Goal: Information Seeking & Learning: Learn about a topic

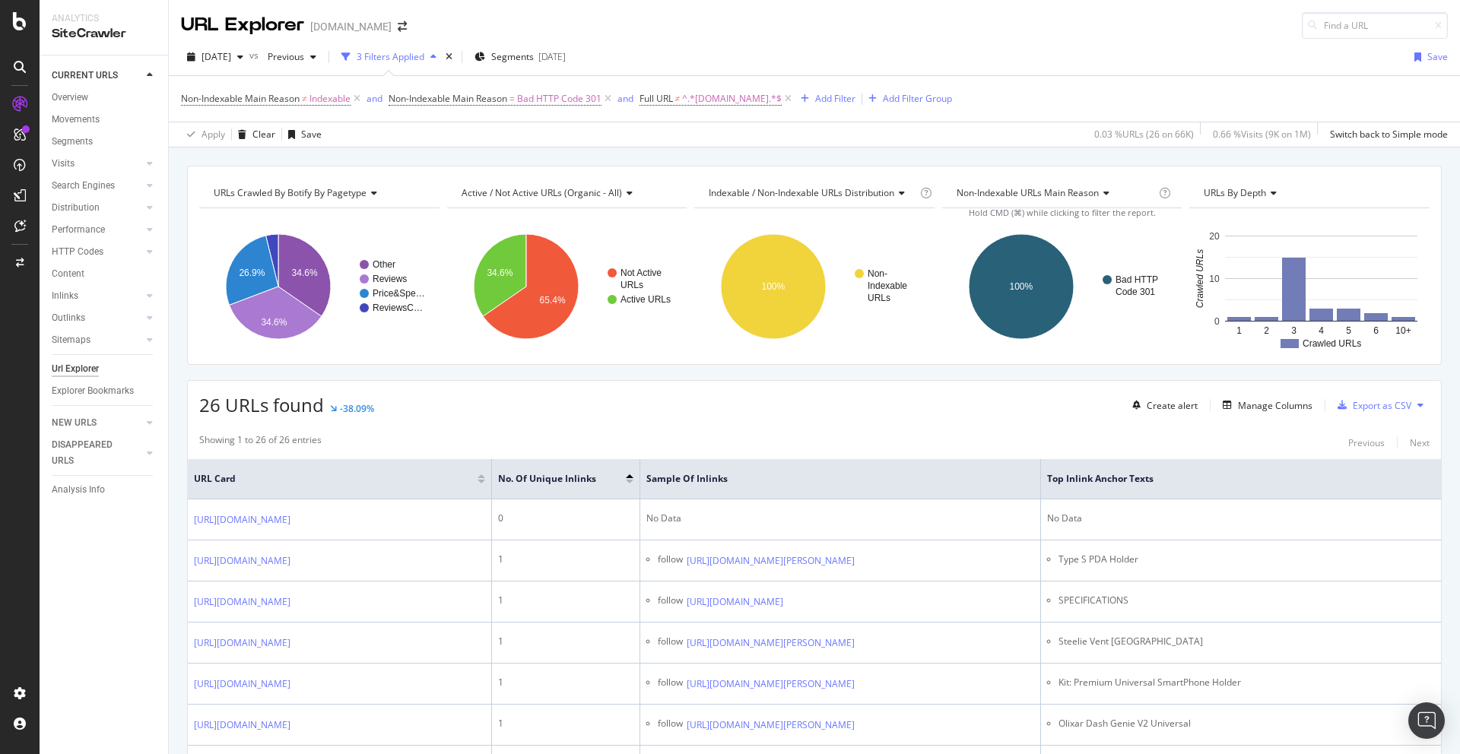
scroll to position [3952, 0]
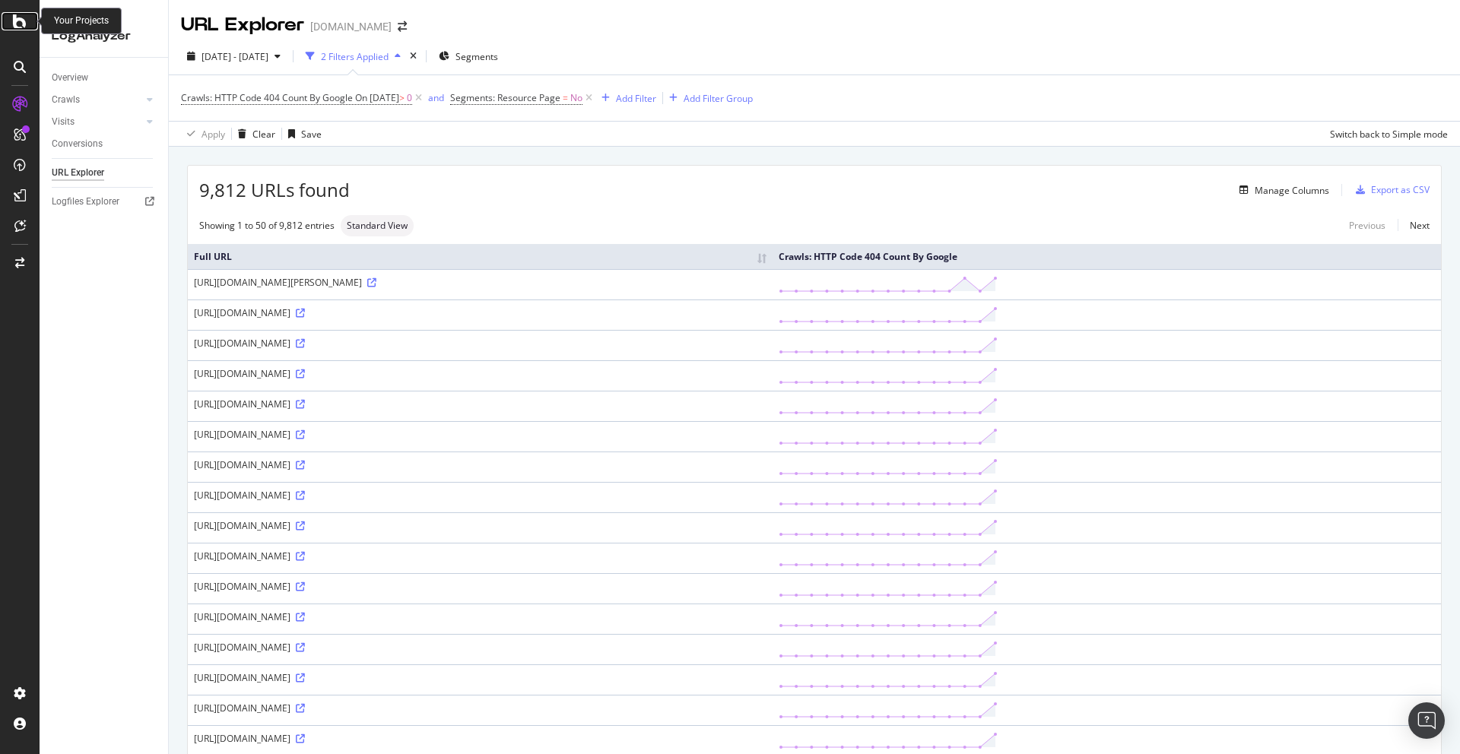
click at [4, 26] on div at bounding box center [20, 21] width 37 height 18
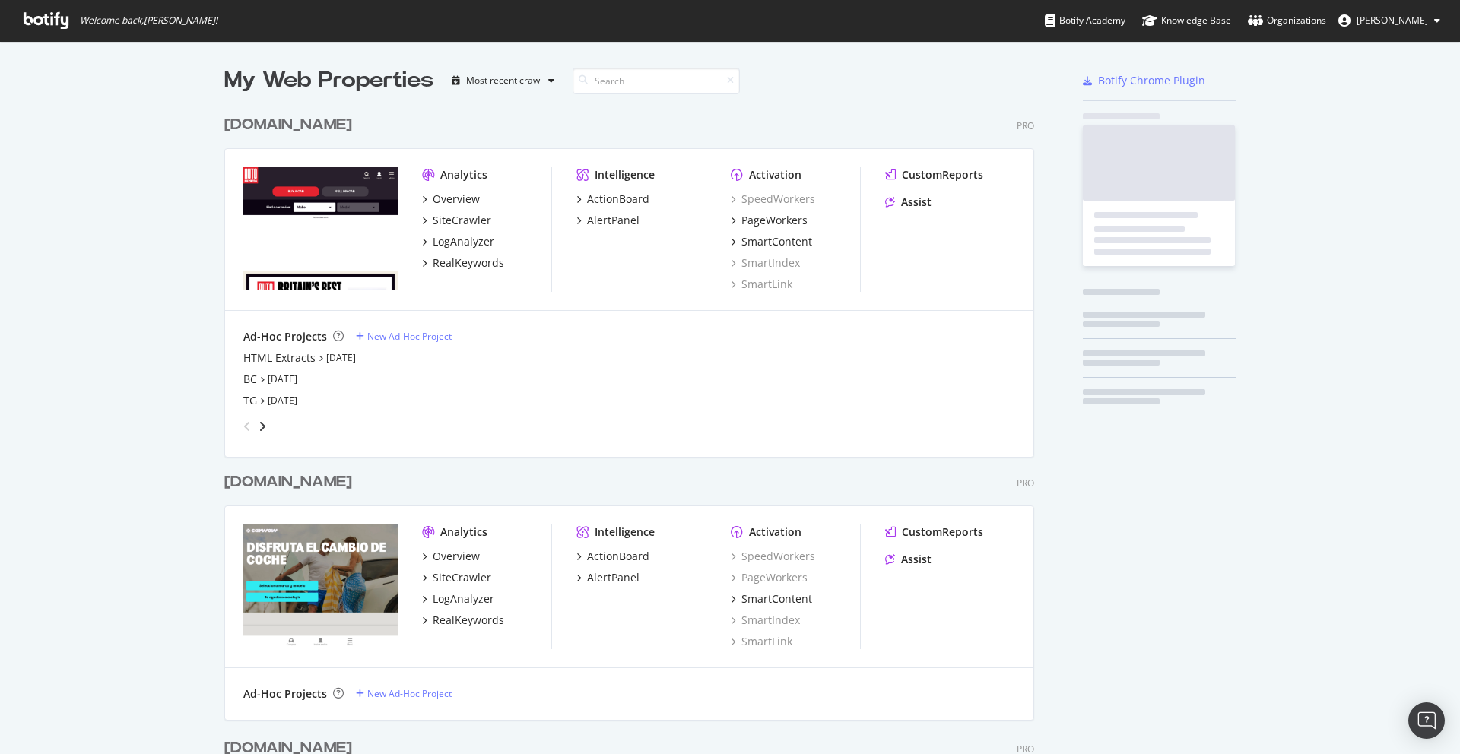
scroll to position [754, 1460]
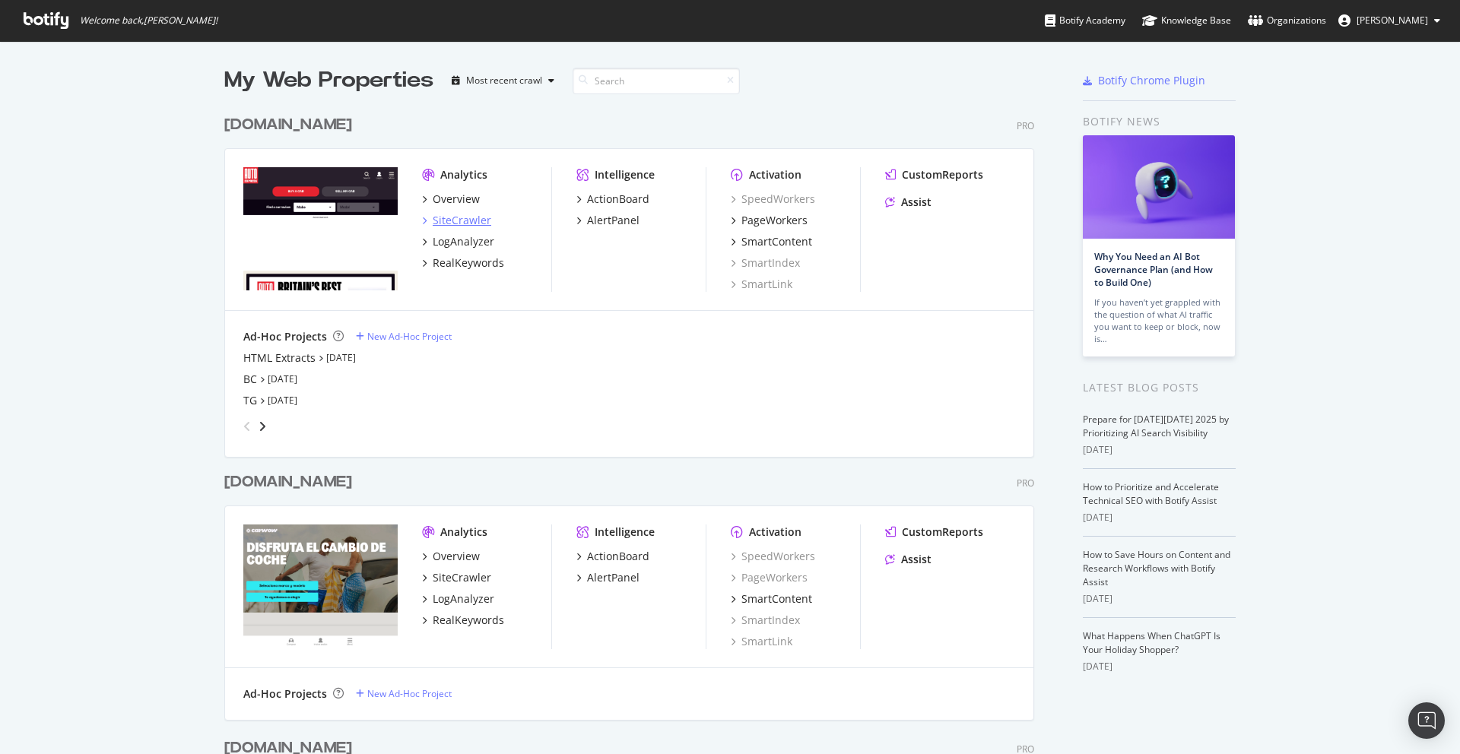
click at [468, 224] on div "SiteCrawler" at bounding box center [462, 220] width 59 height 15
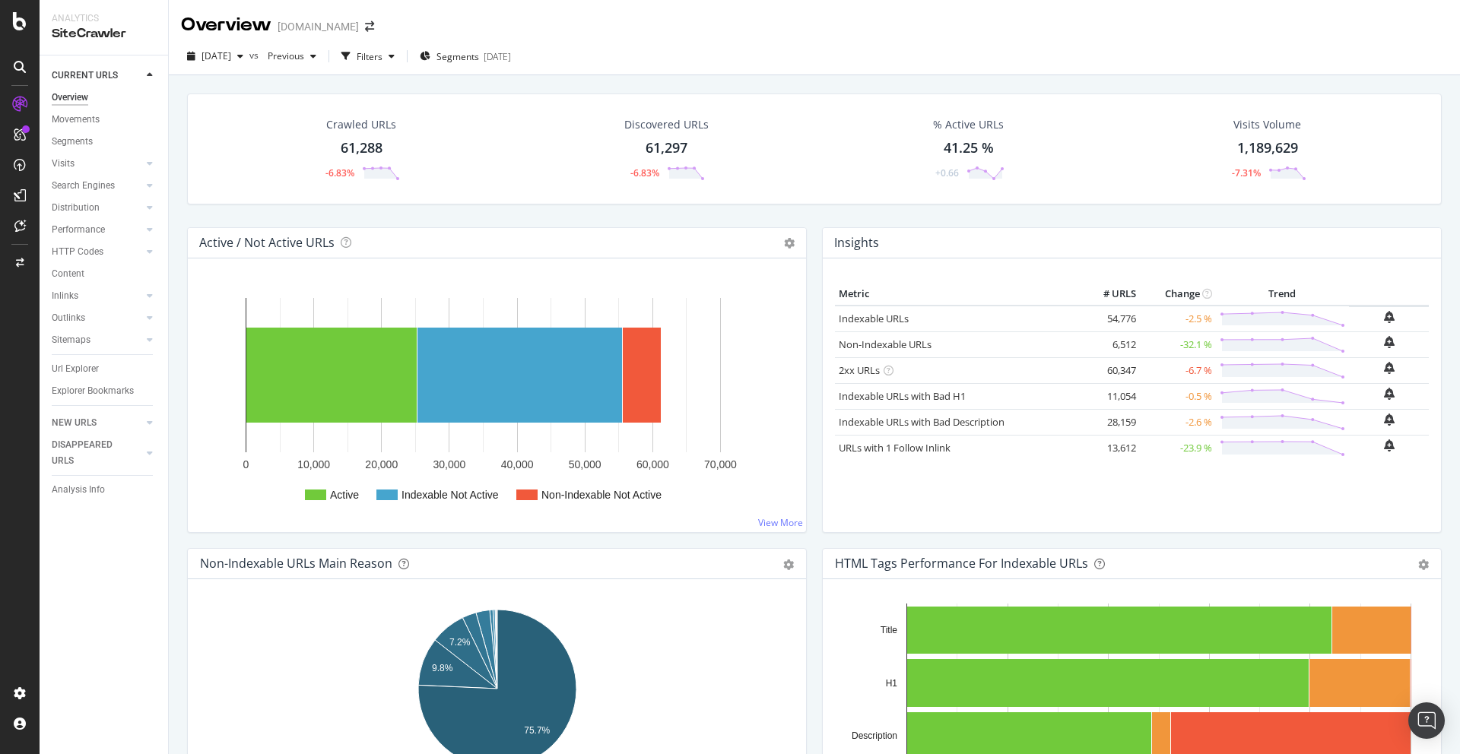
click at [473, 184] on div "Crawled URLs 61,288 -6.83%" at bounding box center [362, 149] width 302 height 79
click at [79, 443] on div "DISAPPEARED URLS" at bounding box center [90, 453] width 77 height 32
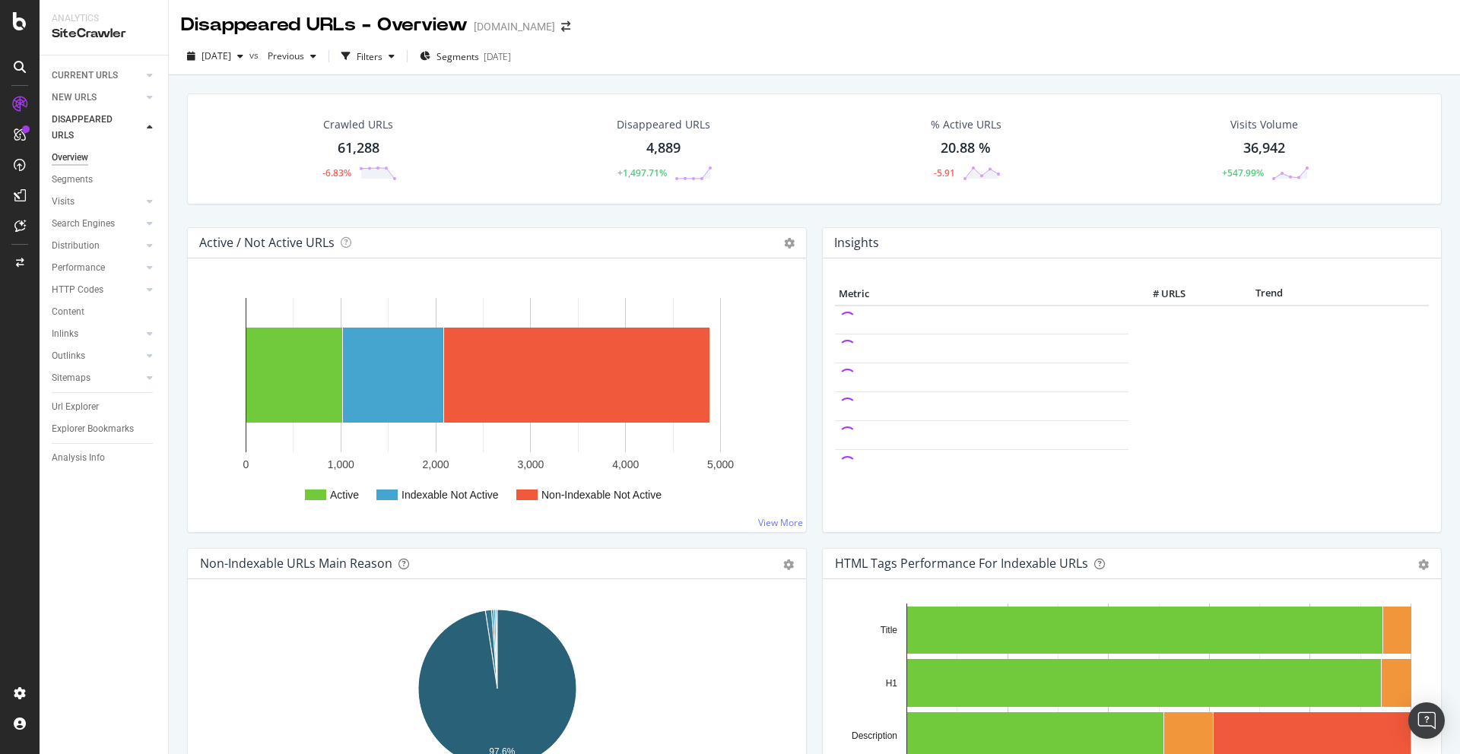
click at [660, 151] on div "4,889" at bounding box center [663, 148] width 34 height 20
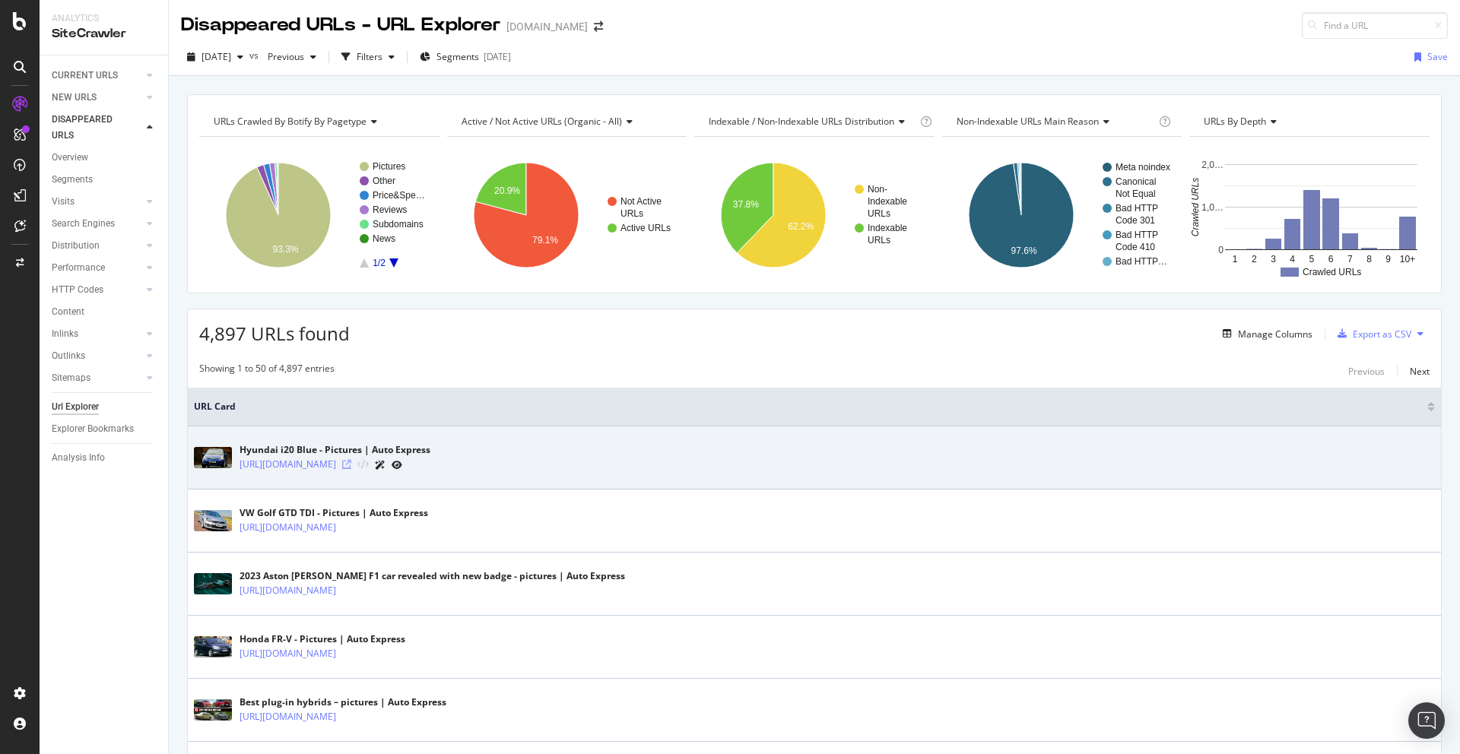
click at [351, 464] on icon at bounding box center [346, 464] width 9 height 9
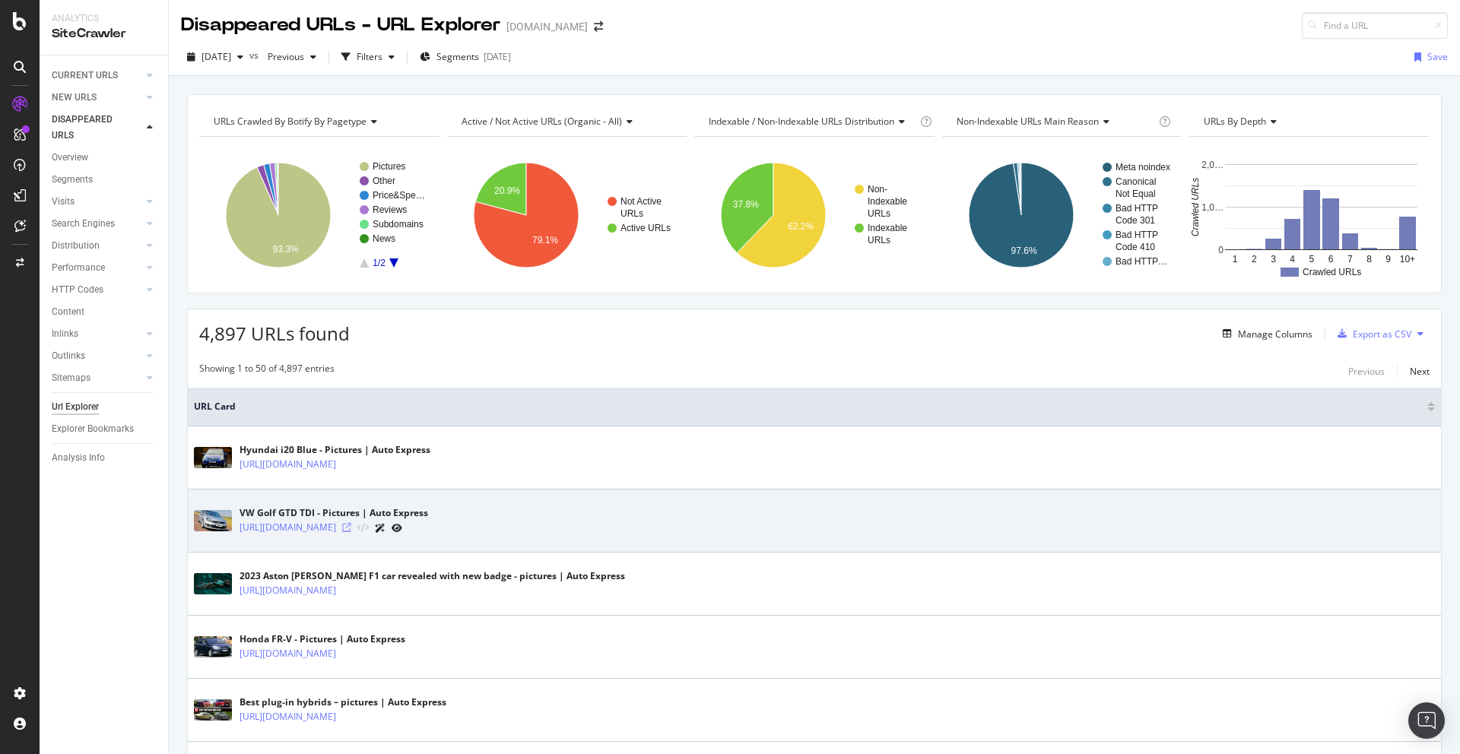
click at [351, 529] on icon at bounding box center [346, 527] width 9 height 9
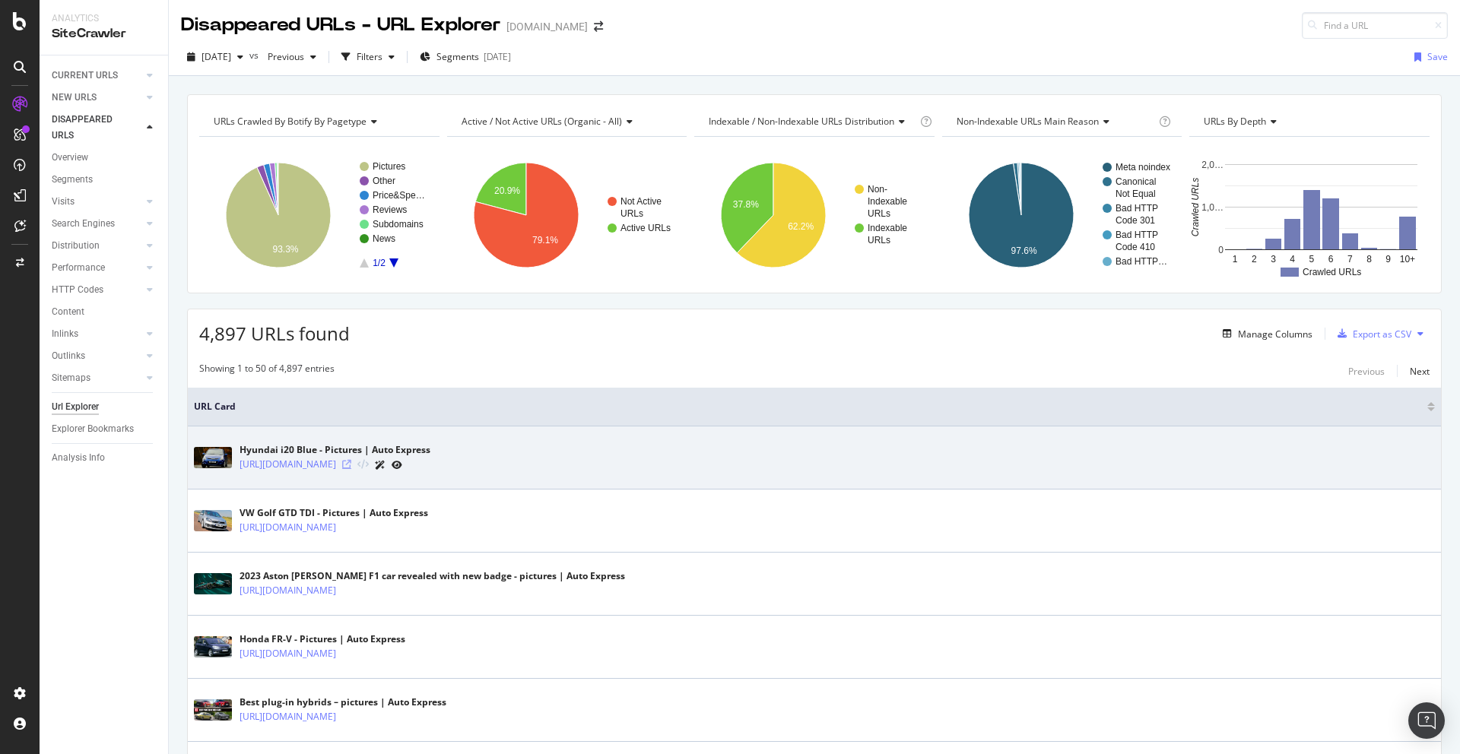
click at [351, 466] on icon at bounding box center [346, 464] width 9 height 9
click at [351, 465] on icon at bounding box center [346, 464] width 9 height 9
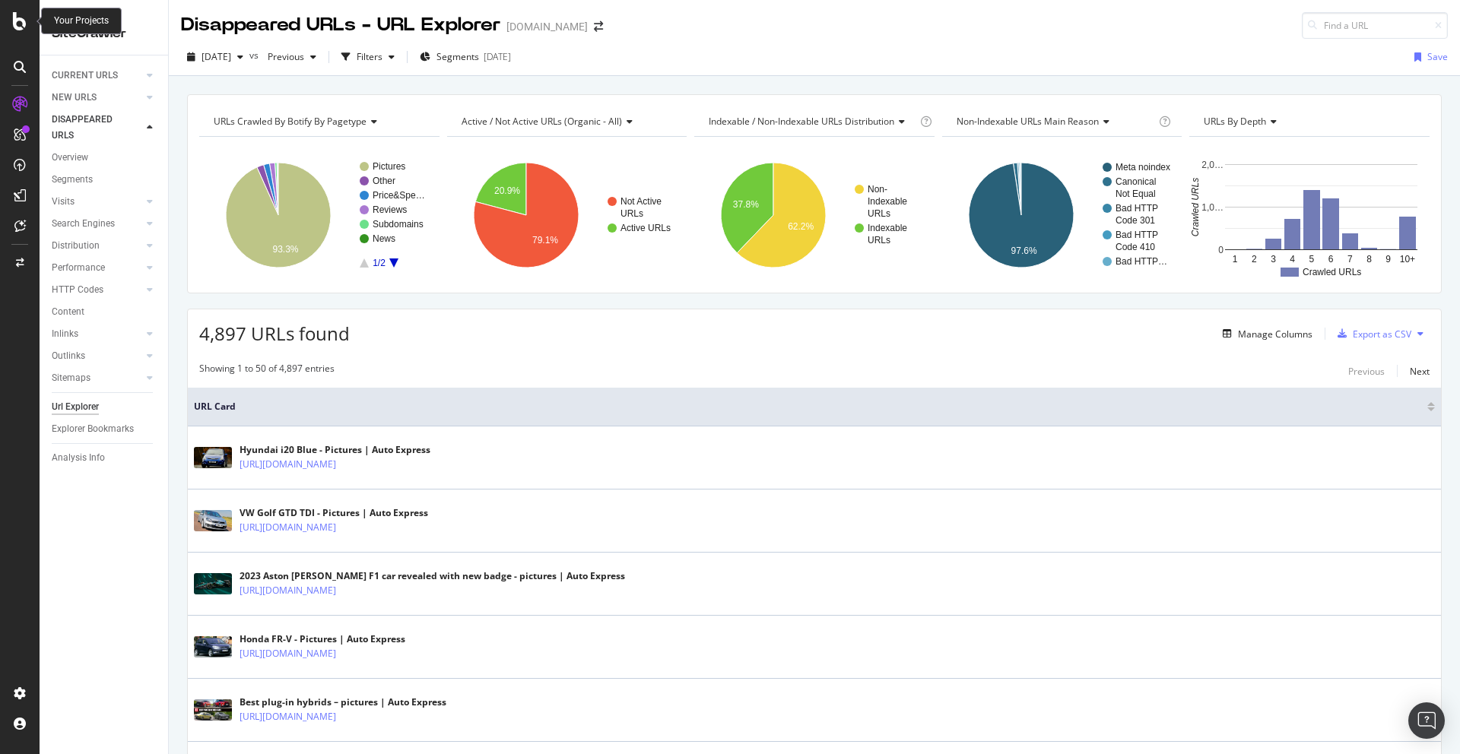
click at [13, 14] on icon at bounding box center [20, 21] width 14 height 18
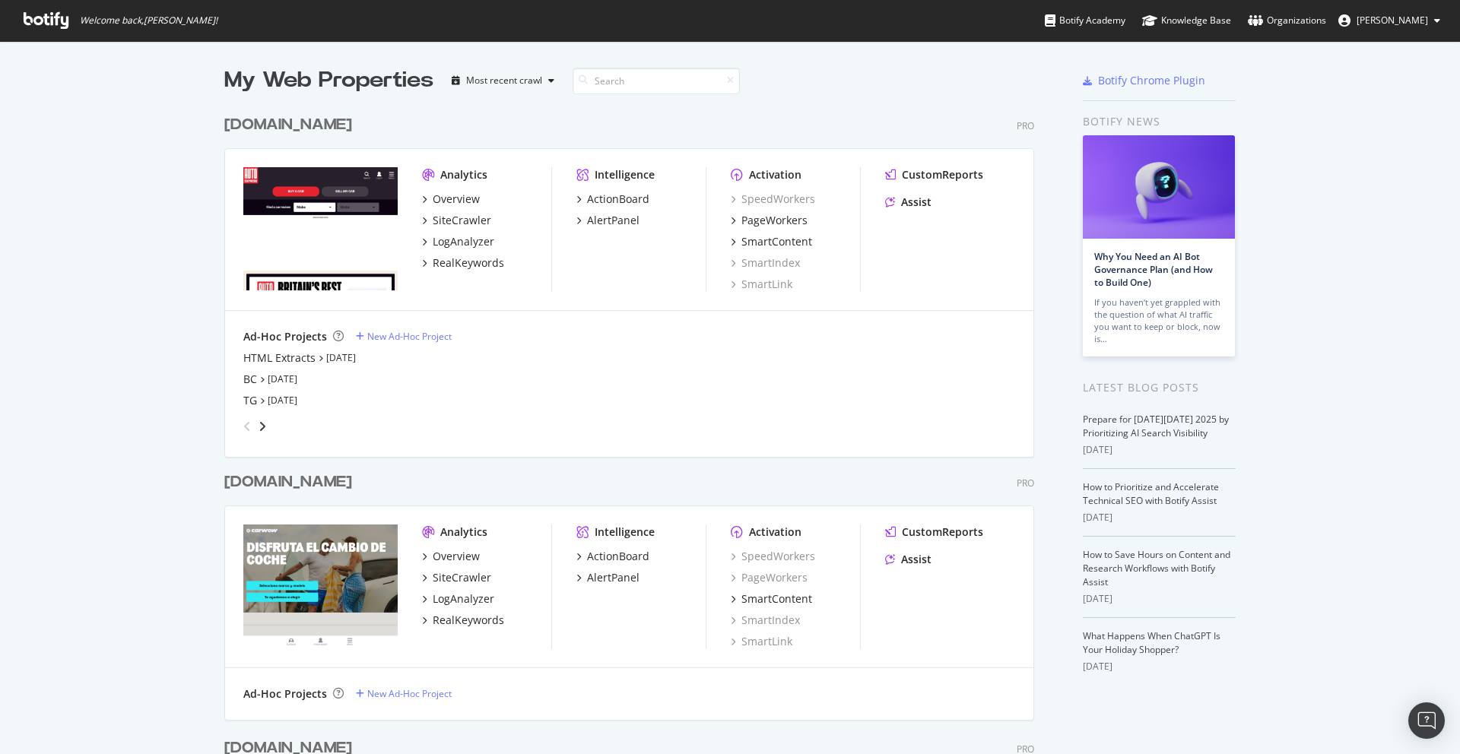
scroll to position [415, 0]
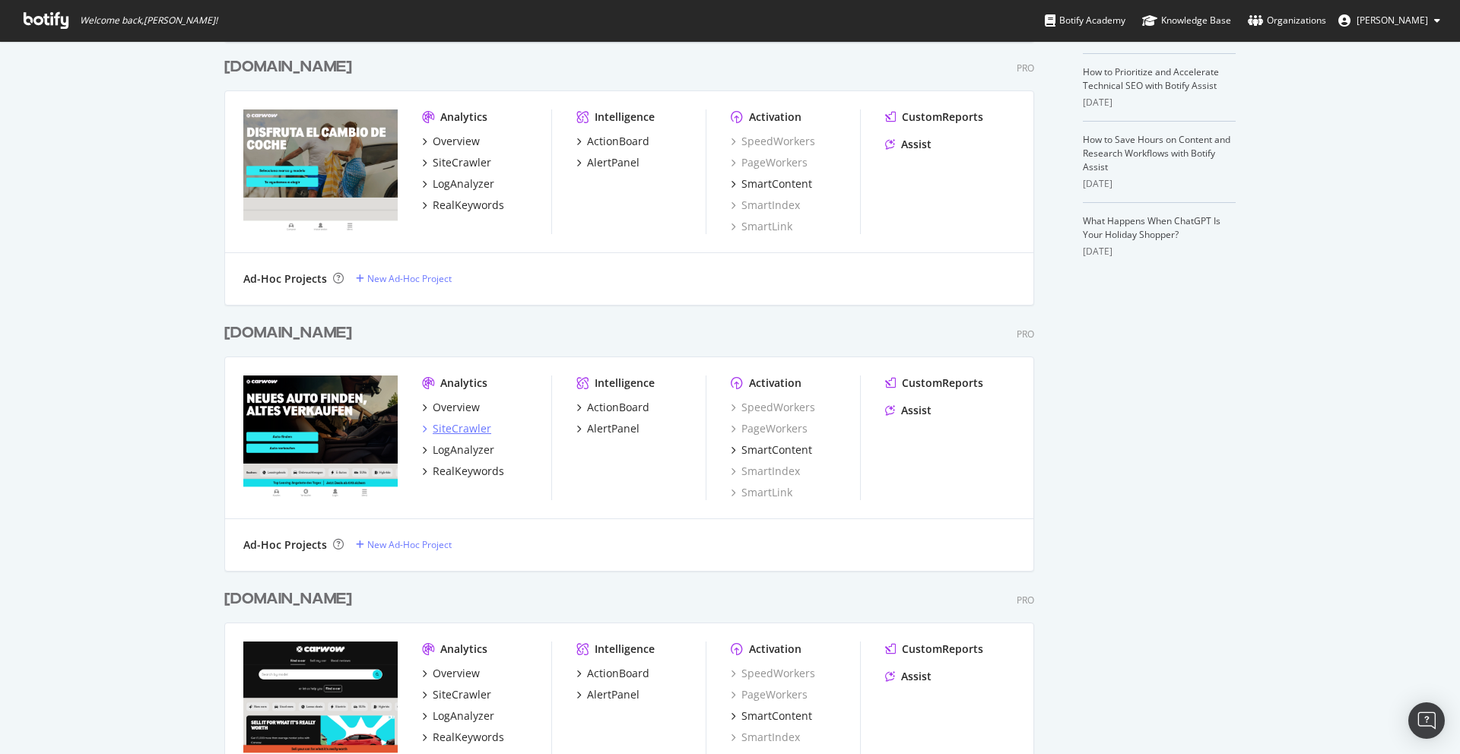
click at [468, 430] on div "SiteCrawler" at bounding box center [462, 428] width 59 height 15
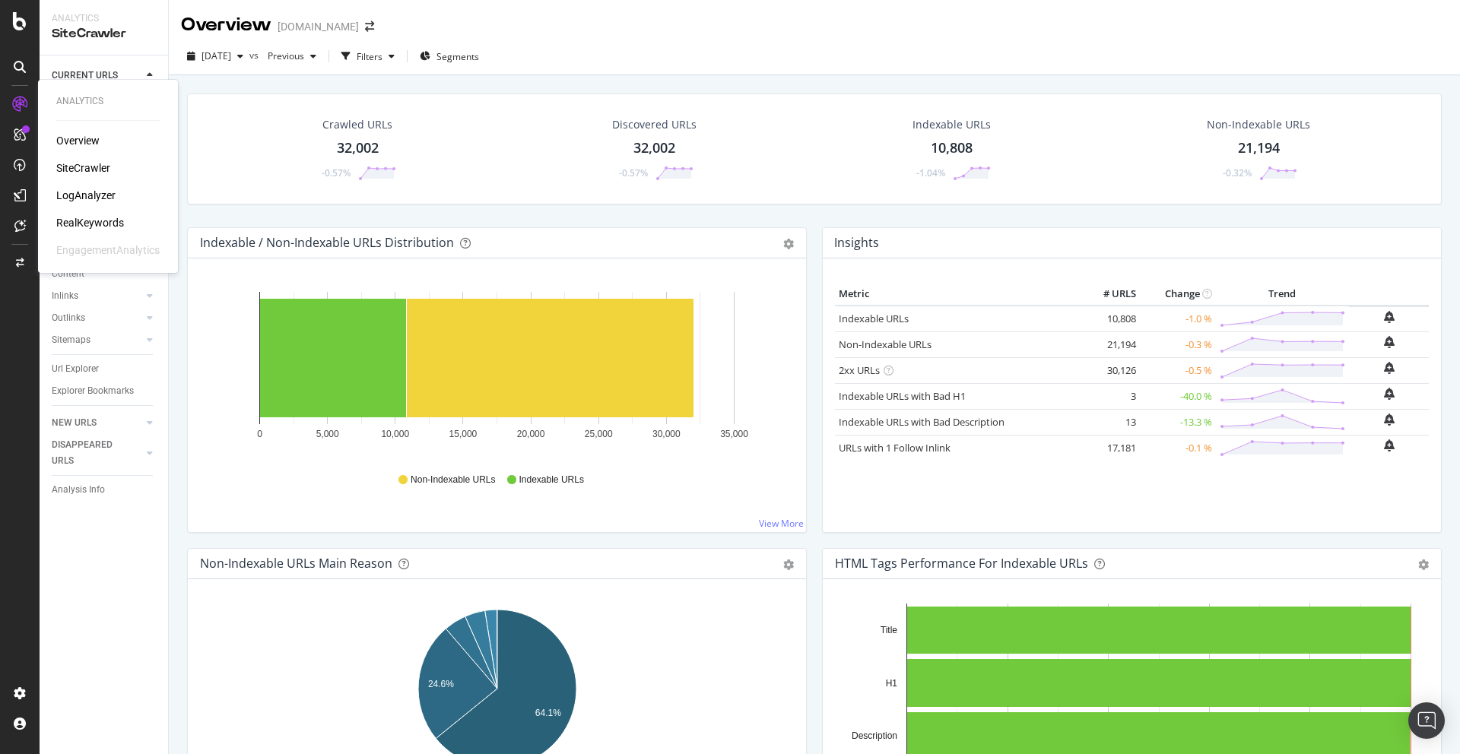
click at [82, 195] on div "LogAnalyzer" at bounding box center [85, 195] width 59 height 15
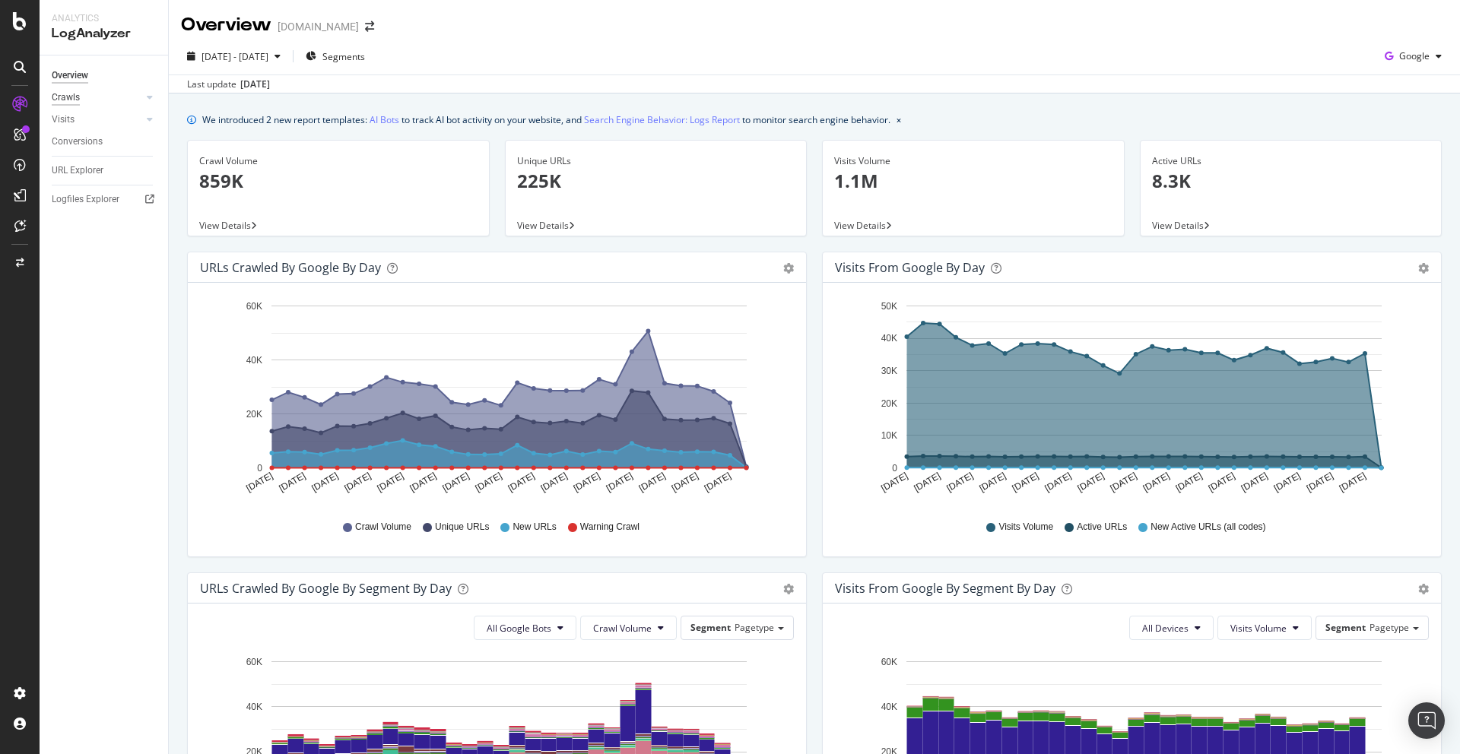
click at [59, 98] on div "Crawls" at bounding box center [66, 98] width 28 height 16
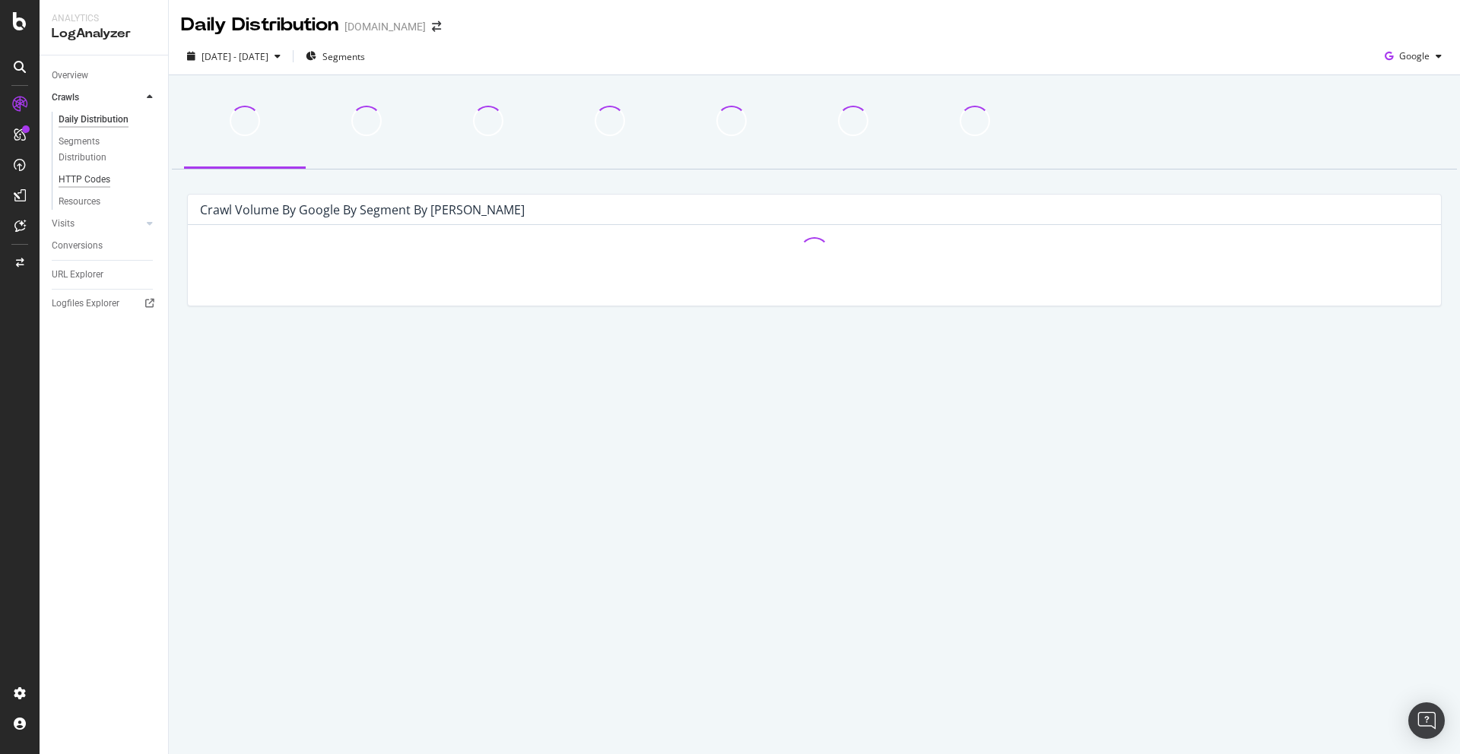
click at [73, 179] on div "HTTP Codes" at bounding box center [85, 180] width 52 height 16
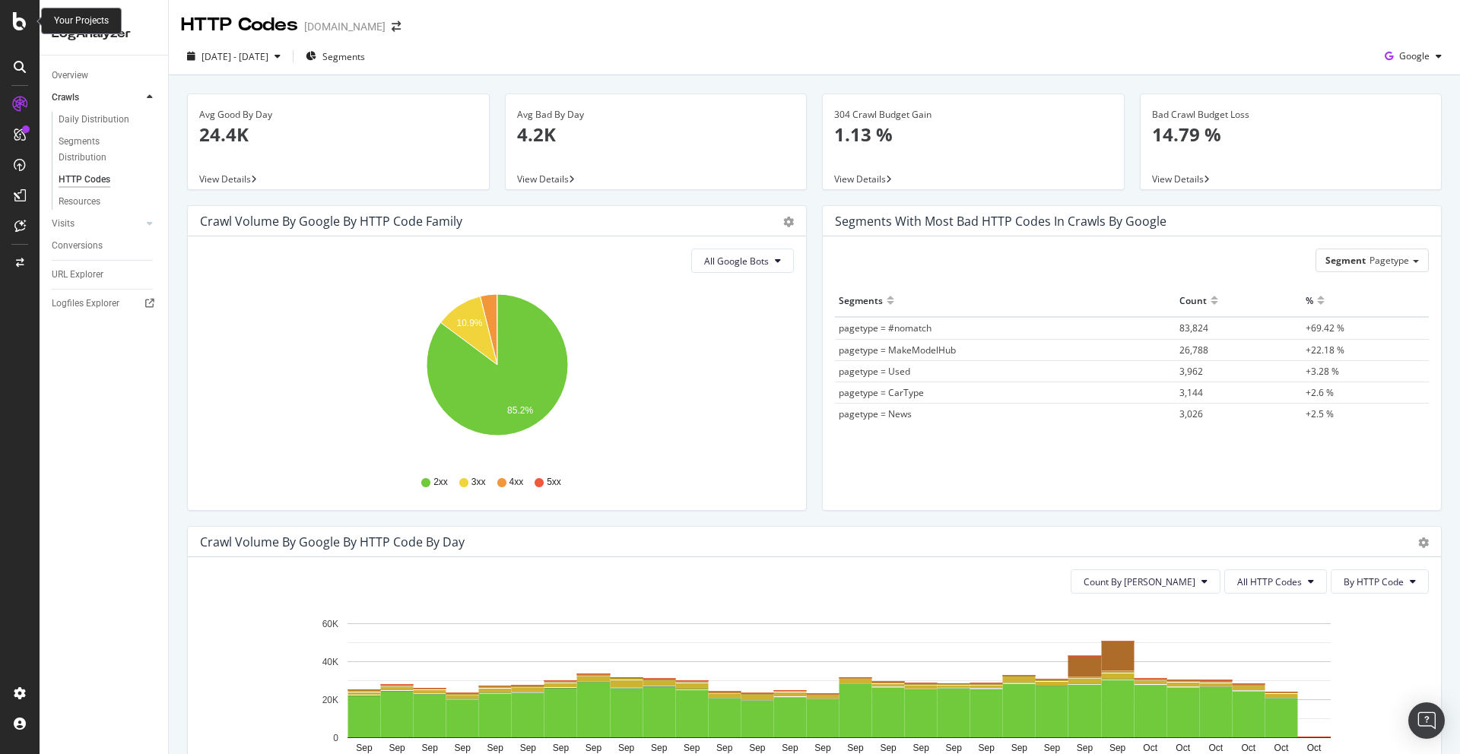
click at [14, 24] on icon at bounding box center [20, 21] width 14 height 18
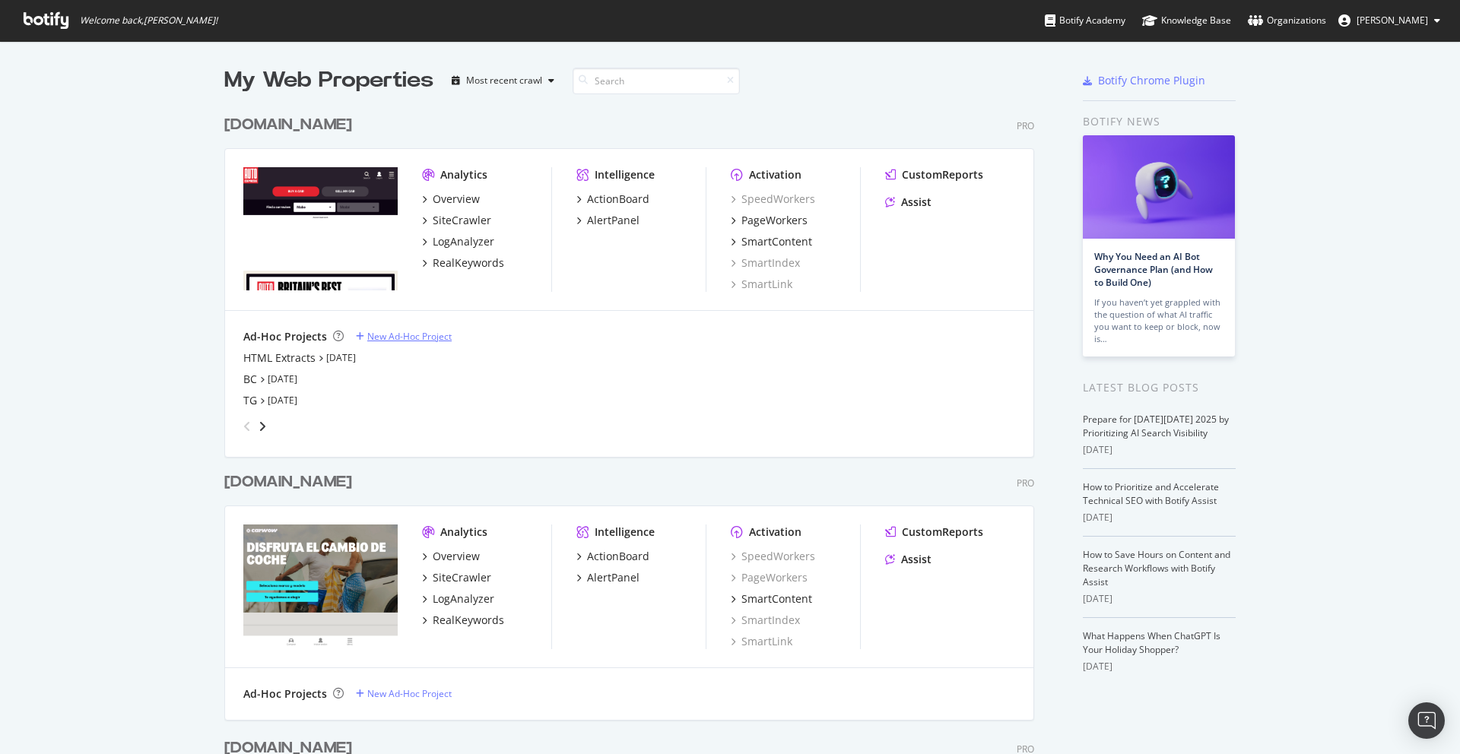
scroll to position [127, 0]
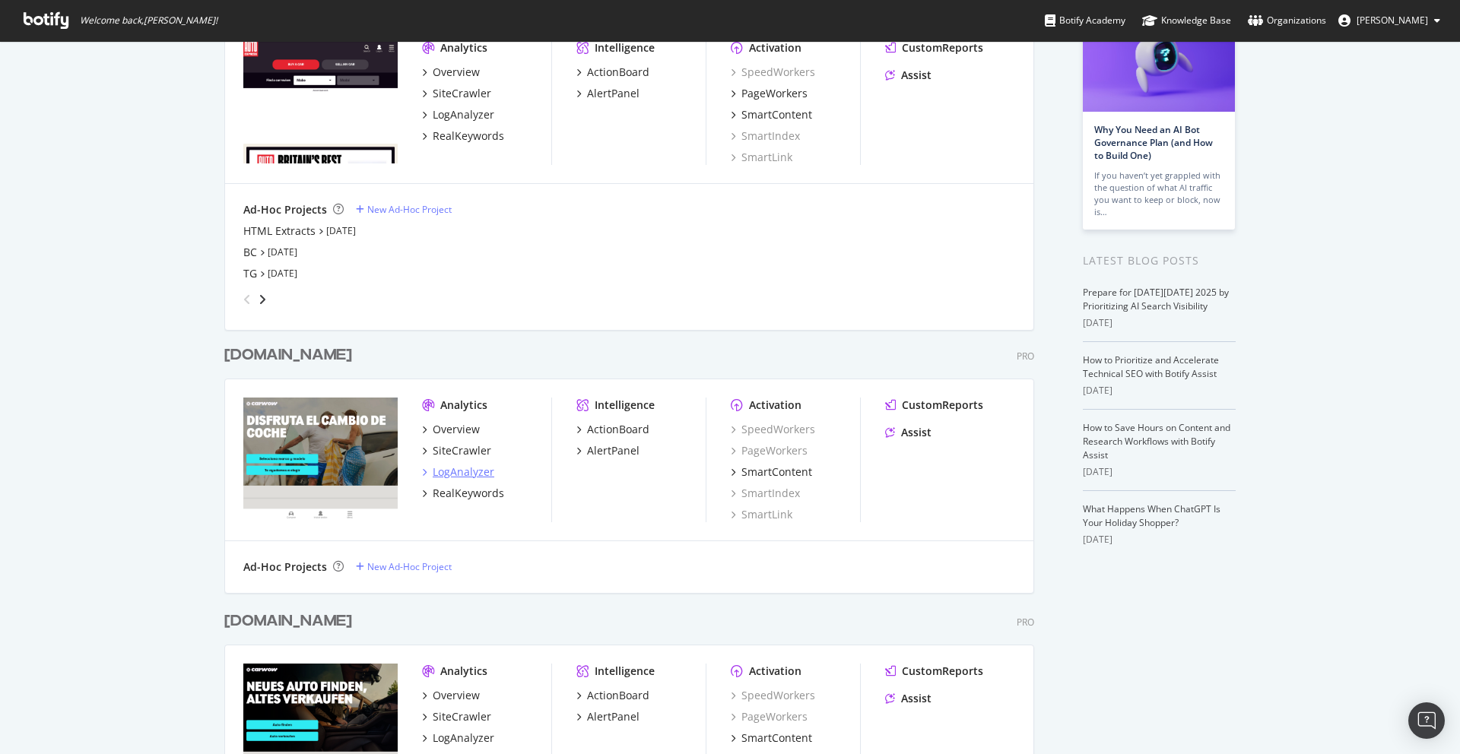
click at [468, 472] on div "LogAnalyzer" at bounding box center [464, 472] width 62 height 15
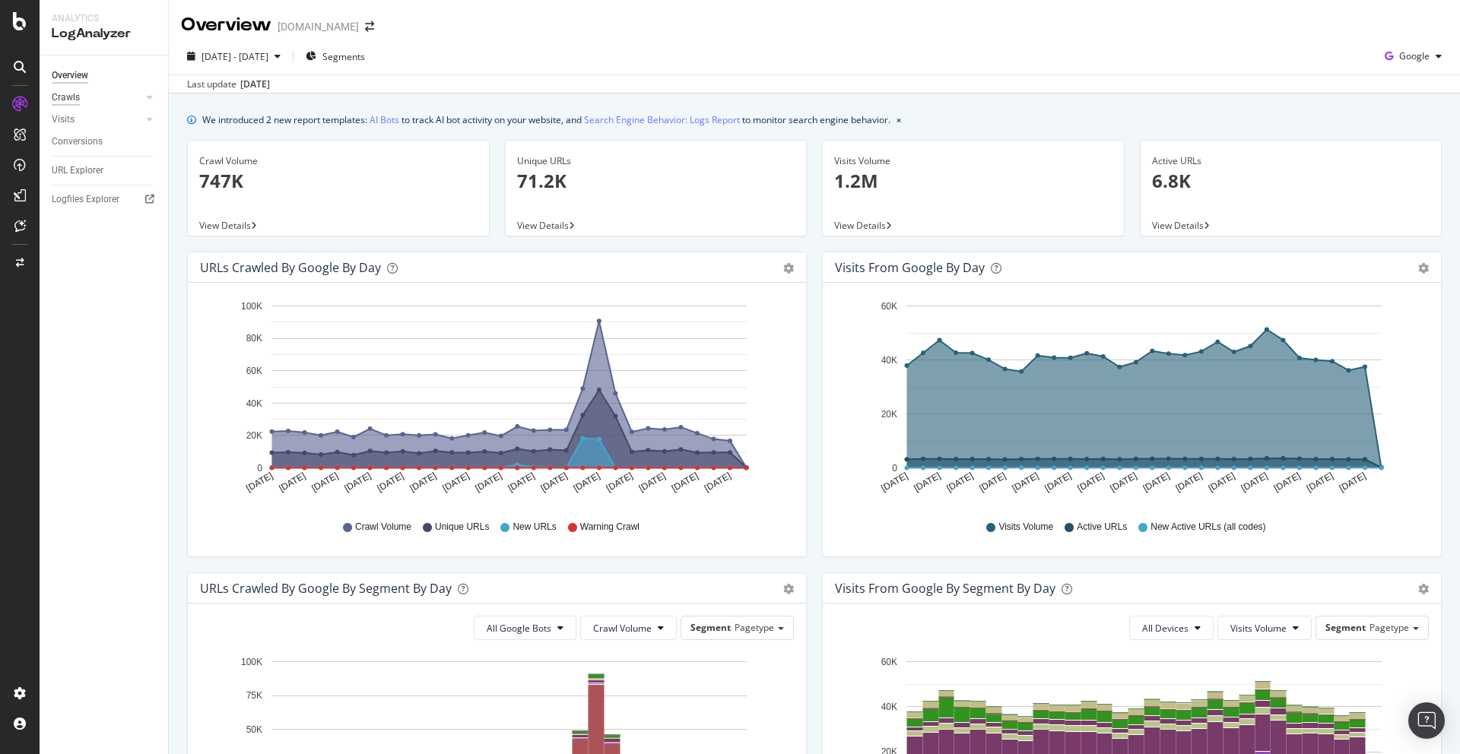
click at [67, 92] on div "Crawls" at bounding box center [66, 98] width 28 height 16
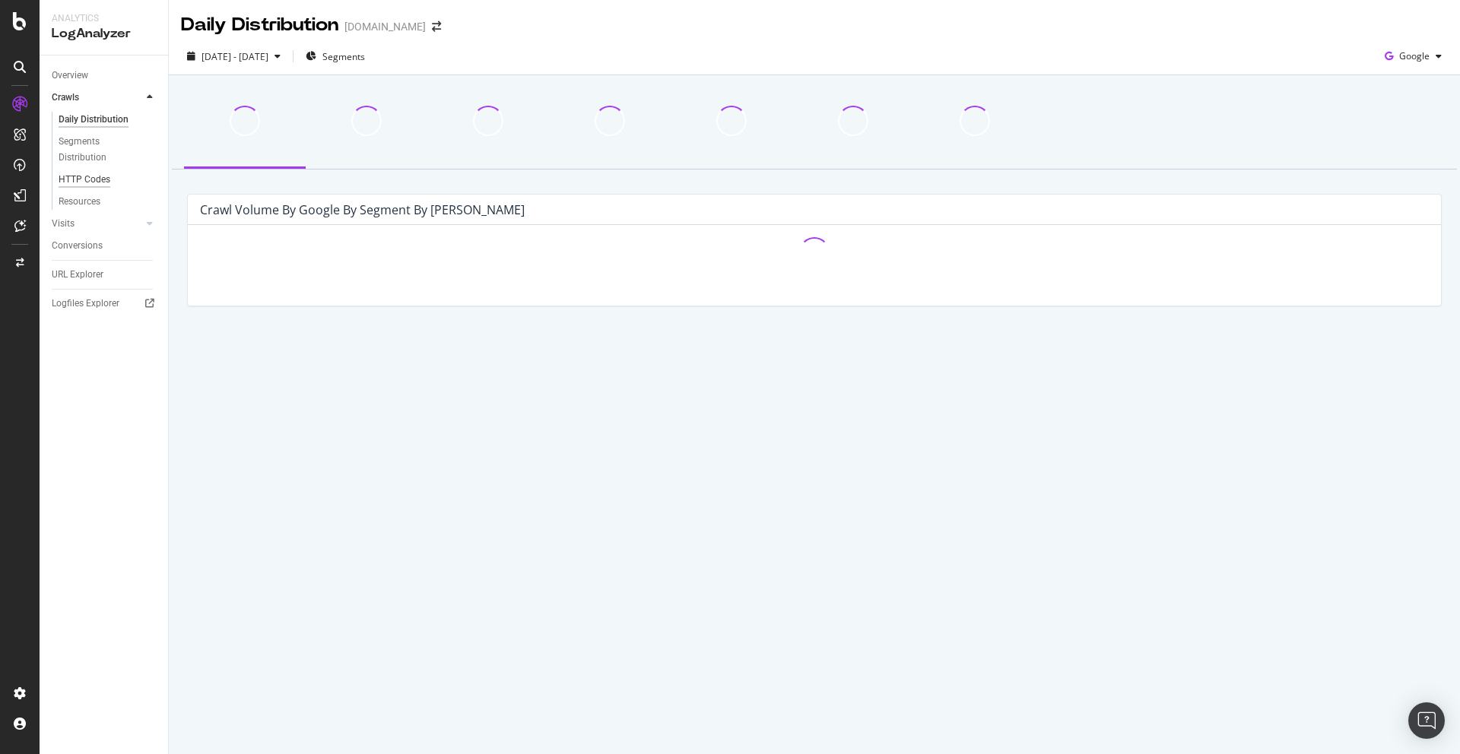
click at [103, 180] on div "HTTP Codes" at bounding box center [85, 180] width 52 height 16
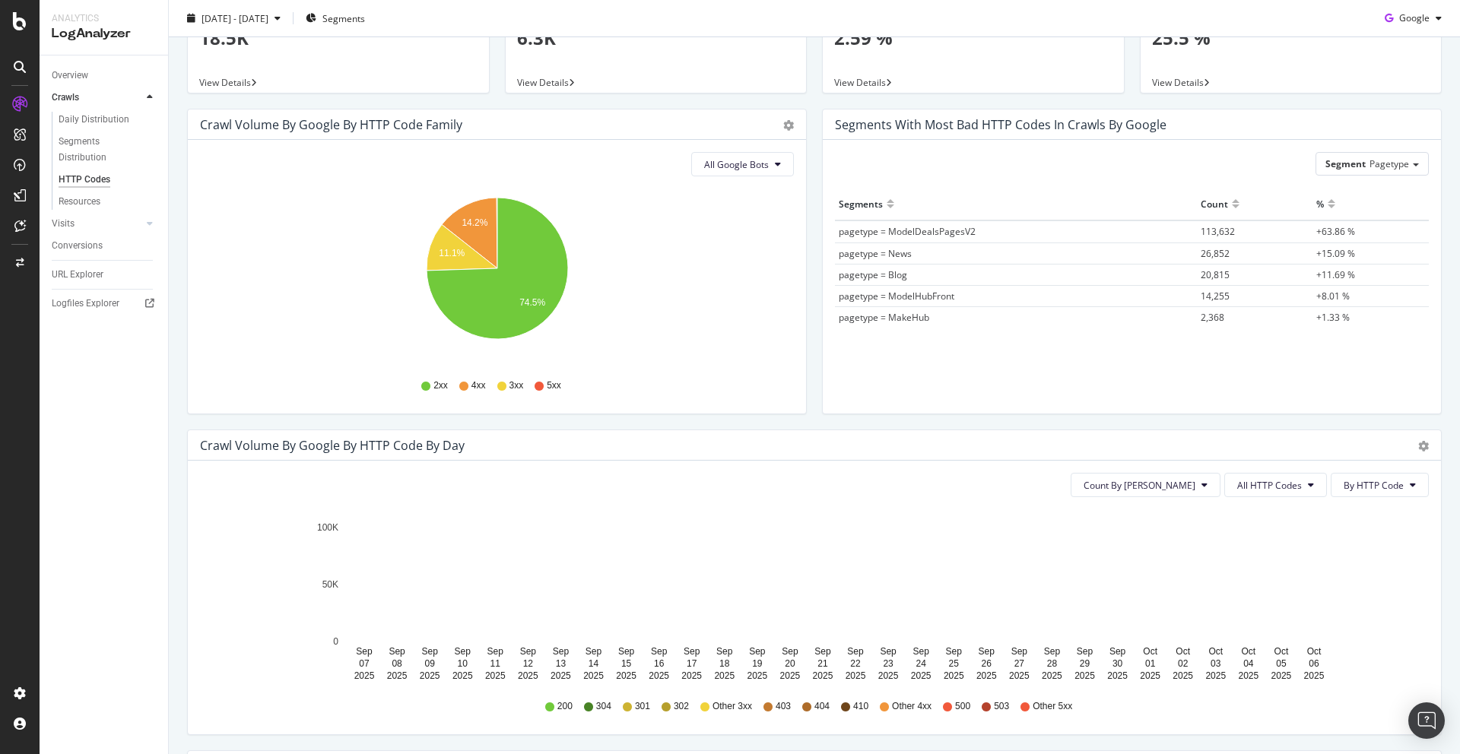
scroll to position [262, 0]
